Goal: Task Accomplishment & Management: Complete application form

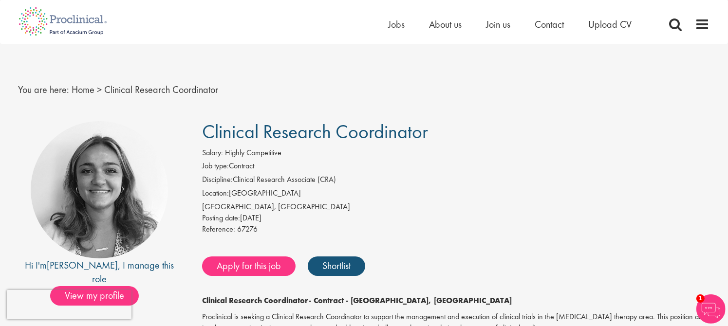
drag, startPoint x: 727, startPoint y: 62, endPoint x: 729, endPoint y: 74, distance: 12.3
click at [391, 23] on span "Jobs" at bounding box center [396, 24] width 17 height 13
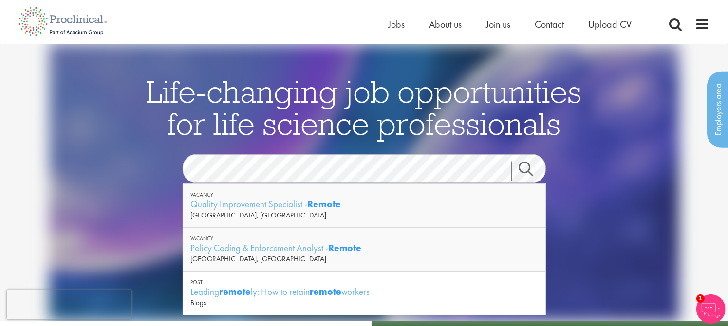
click at [524, 167] on link "Search" at bounding box center [532, 170] width 42 height 19
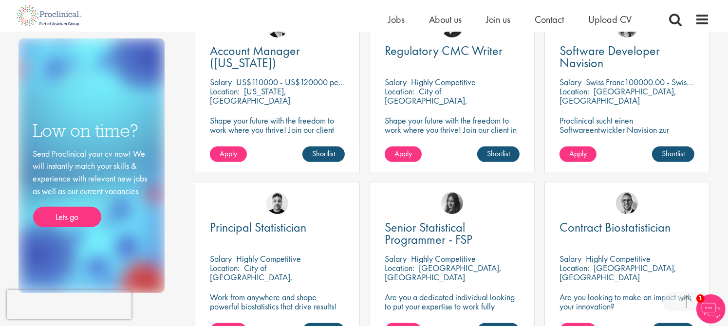
scroll to position [378, 0]
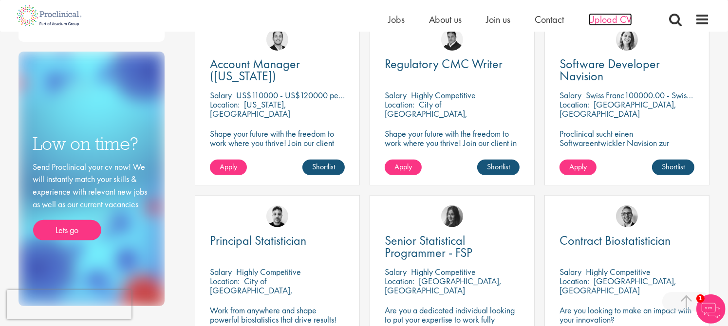
click at [616, 19] on span "Upload CV" at bounding box center [610, 19] width 43 height 13
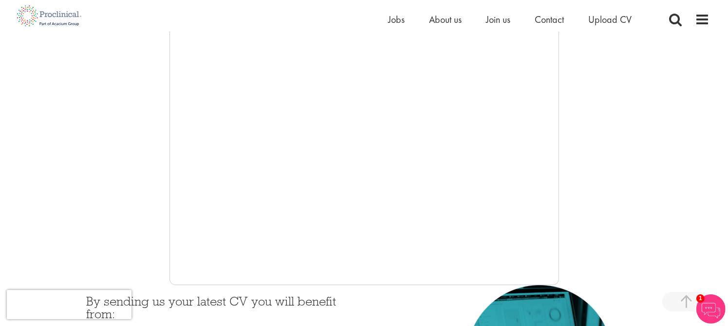
scroll to position [208, 0]
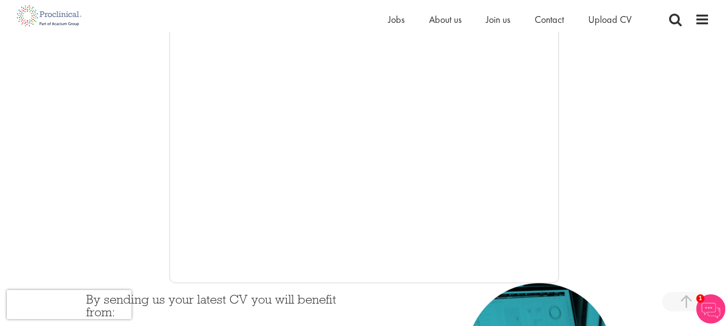
click at [168, 197] on div at bounding box center [363, 137] width 691 height 292
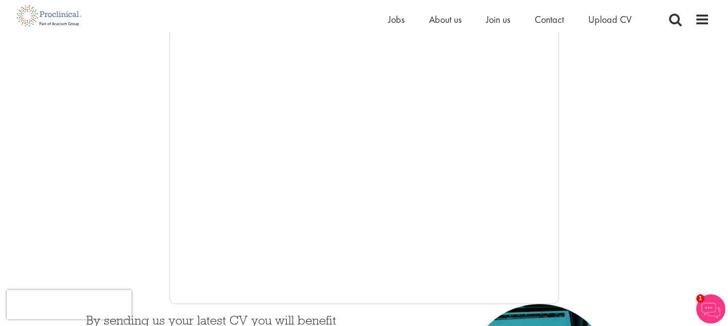
scroll to position [0, 0]
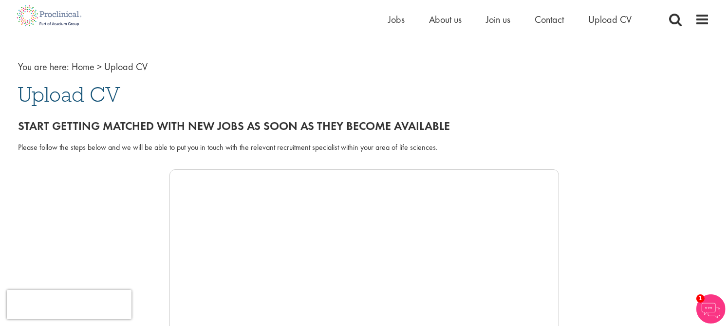
scroll to position [36, 0]
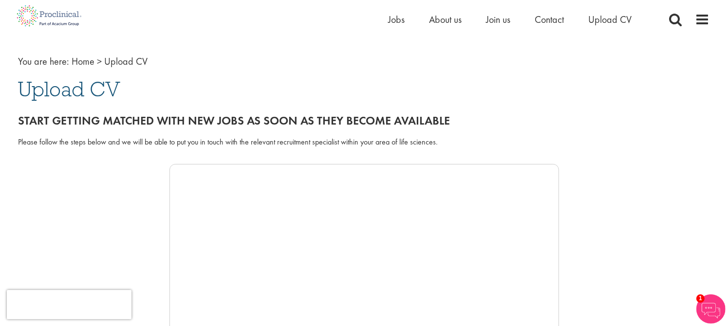
click at [698, 297] on span "1" at bounding box center [700, 299] width 8 height 8
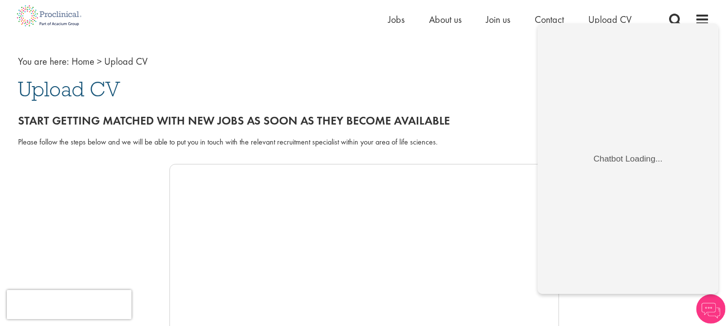
click at [504, 127] on h2 "Start getting matched with new jobs as soon as they become available" at bounding box center [363, 120] width 691 height 13
click at [129, 236] on div at bounding box center [363, 310] width 691 height 292
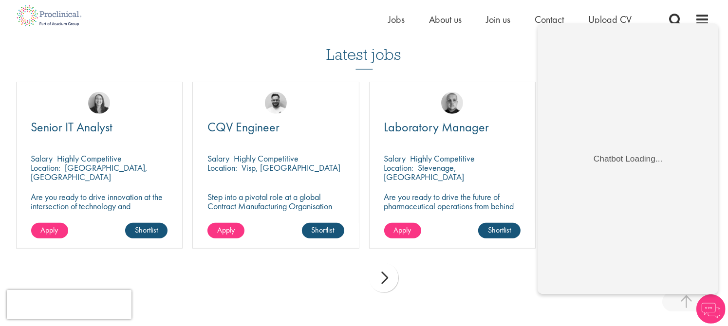
scroll to position [661, 0]
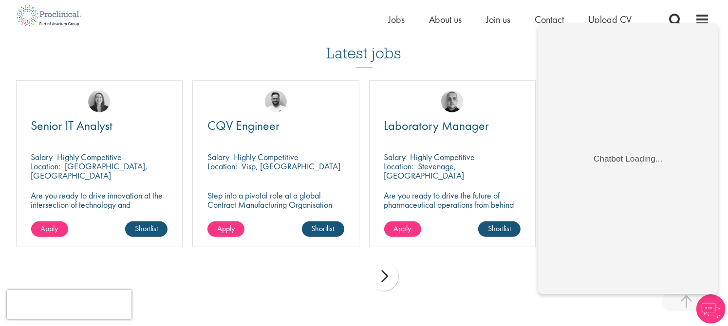
click at [391, 273] on div "next" at bounding box center [383, 276] width 29 height 29
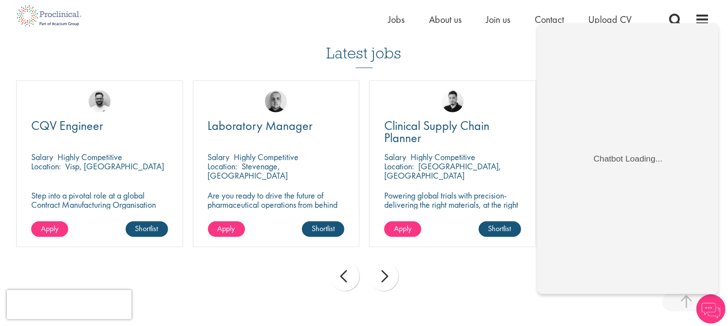
click at [385, 275] on div "next" at bounding box center [383, 276] width 29 height 29
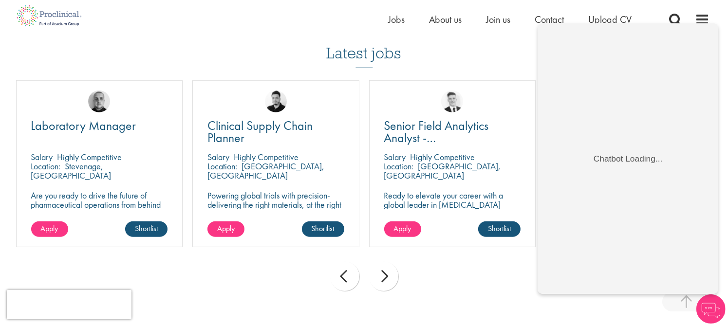
click at [385, 275] on div "next" at bounding box center [383, 276] width 29 height 29
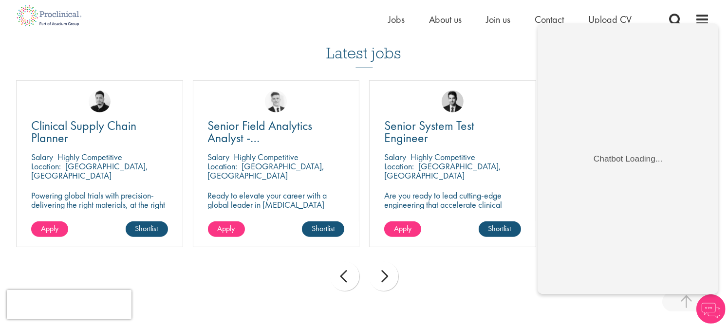
click at [385, 275] on div "next" at bounding box center [383, 276] width 29 height 29
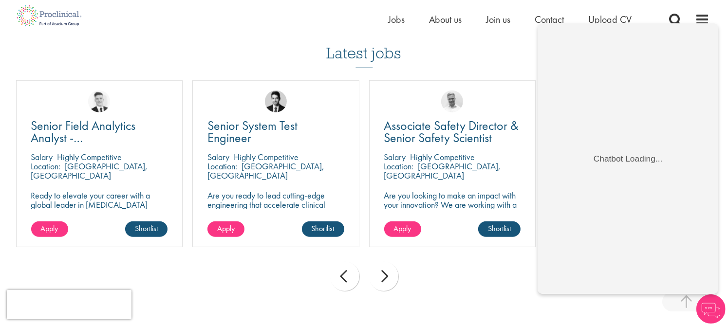
click at [385, 275] on div "next" at bounding box center [383, 276] width 29 height 29
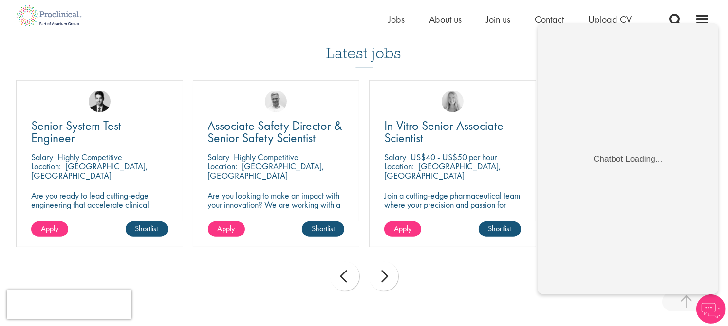
click at [385, 275] on div "next" at bounding box center [383, 276] width 29 height 29
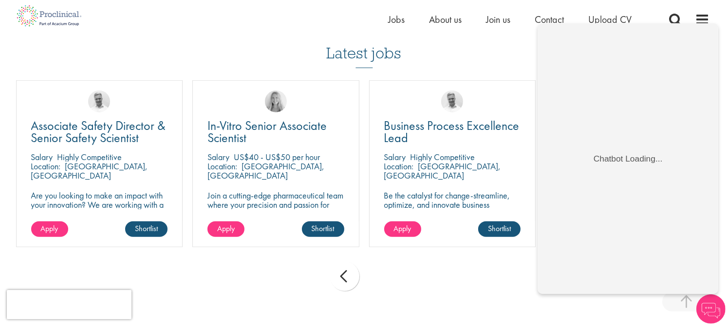
click at [385, 275] on div "prev next" at bounding box center [364, 278] width 706 height 42
